Goal: Navigation & Orientation: Find specific page/section

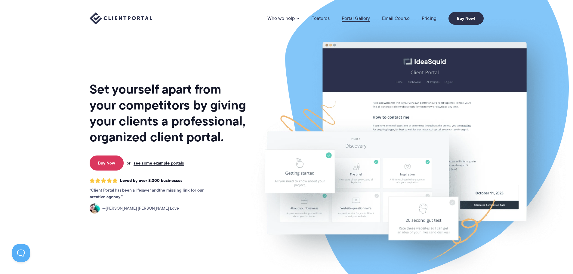
click at [349, 19] on link "Portal Gallery" at bounding box center [356, 18] width 28 height 5
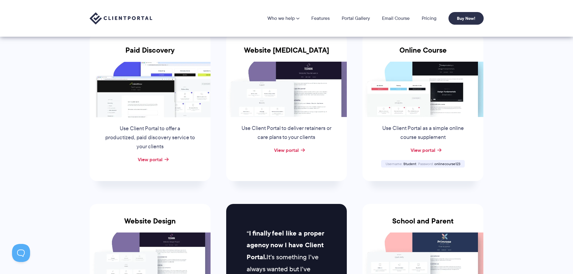
scroll to position [108, 0]
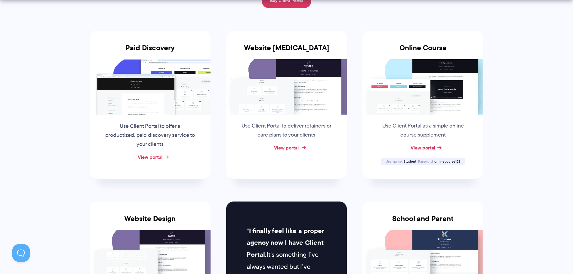
click at [281, 149] on link "View portal" at bounding box center [286, 147] width 25 height 7
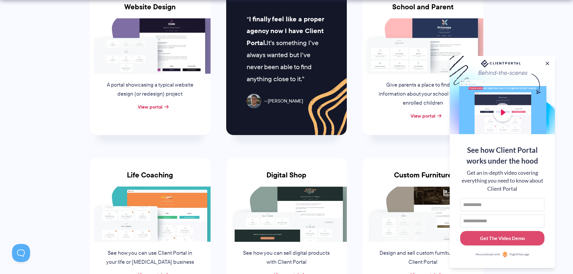
scroll to position [332, 0]
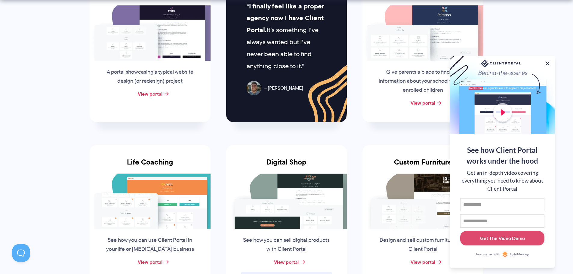
click at [548, 65] on button at bounding box center [547, 63] width 7 height 7
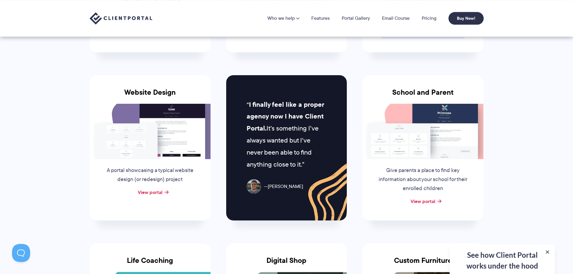
scroll to position [222, 0]
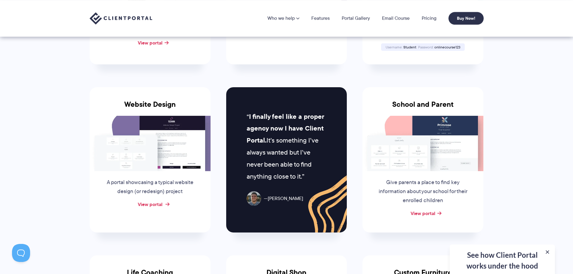
click at [154, 203] on link "View portal" at bounding box center [150, 204] width 25 height 7
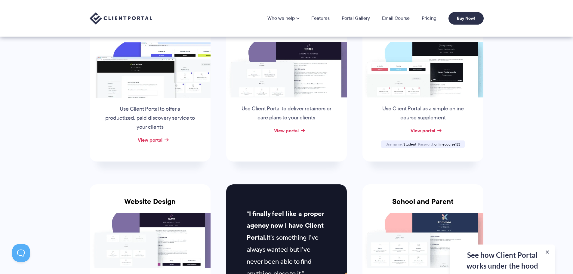
scroll to position [124, 0]
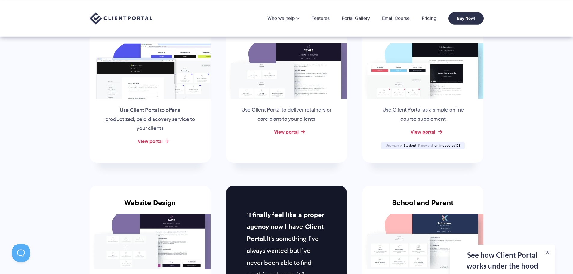
click at [420, 132] on link "View portal" at bounding box center [423, 131] width 25 height 7
drag, startPoint x: 438, startPoint y: 145, endPoint x: 473, endPoint y: 142, distance: 35.3
click at [475, 142] on div "Online Course Use Client Portal as a simple online course supplement View porta…" at bounding box center [423, 89] width 121 height 148
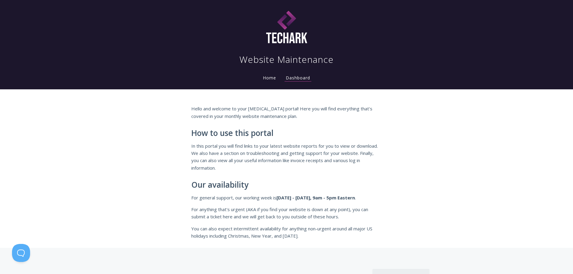
click at [268, 78] on link "Home" at bounding box center [270, 78] width 16 height 6
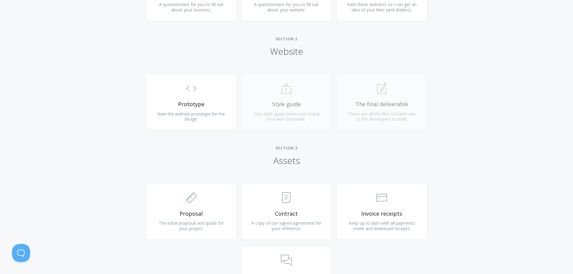
scroll to position [530, 0]
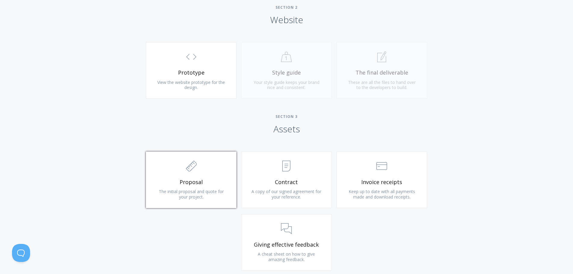
click at [196, 176] on link ".st0{fill:none;stroke:#000000;stroke-width:2;stroke-miterlimit:10;} 2. Design -…" at bounding box center [191, 180] width 91 height 57
click at [279, 184] on span "Contract" at bounding box center [287, 182] width 72 height 7
